Goal: Entertainment & Leisure: Consume media (video, audio)

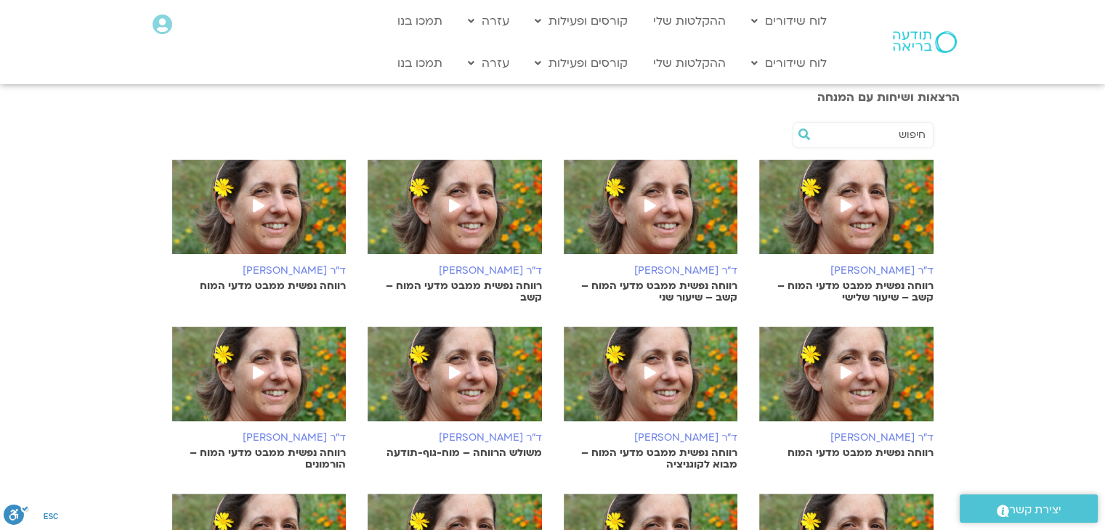
click at [452, 203] on icon at bounding box center [455, 205] width 12 height 13
